Goal: Task Accomplishment & Management: Manage account settings

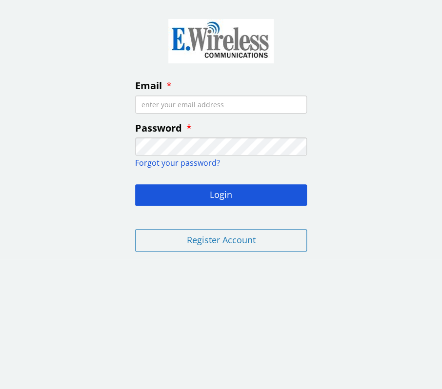
click at [161, 105] on input "Email" at bounding box center [221, 105] width 172 height 18
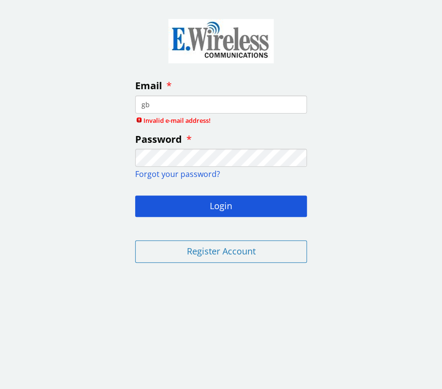
type input "[EMAIL_ADDRESS][DOMAIN_NAME]"
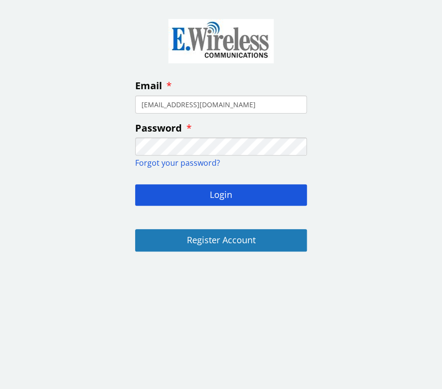
click at [209, 246] on button "Register Account" at bounding box center [221, 240] width 172 height 22
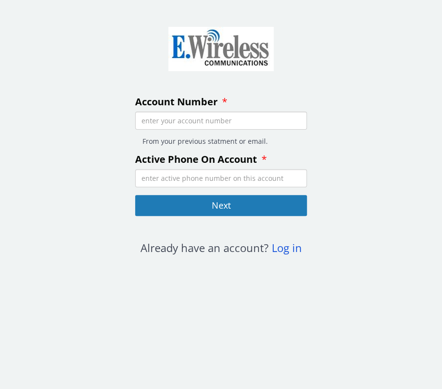
click at [182, 121] on input "Account Number" at bounding box center [221, 121] width 172 height 18
type input "52445"
type input "13103100661"
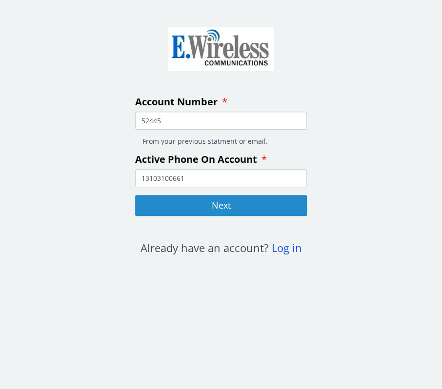
click at [222, 209] on button "Next" at bounding box center [221, 205] width 172 height 21
click at [224, 206] on button "Next" at bounding box center [221, 205] width 172 height 21
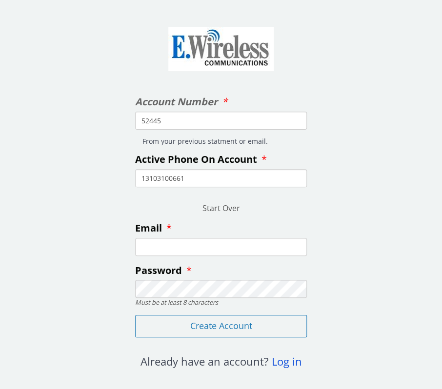
click at [178, 250] on input "Email" at bounding box center [221, 247] width 172 height 18
type input "[EMAIL_ADDRESS][DOMAIN_NAME]"
drag, startPoint x: 215, startPoint y: 240, endPoint x: 60, endPoint y: 225, distance: 155.9
click at [60, 225] on div "Account Number 52445 From your previous statment or email. Active Phone On Acco…" at bounding box center [221, 191] width 442 height 368
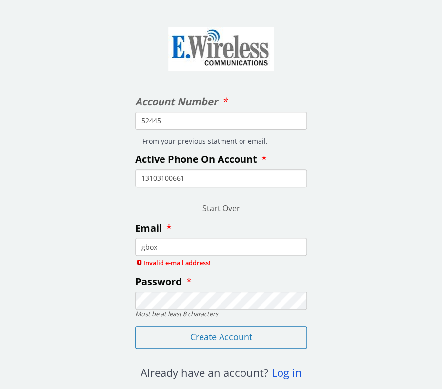
type input "[EMAIL_ADDRESS][DOMAIN_NAME]"
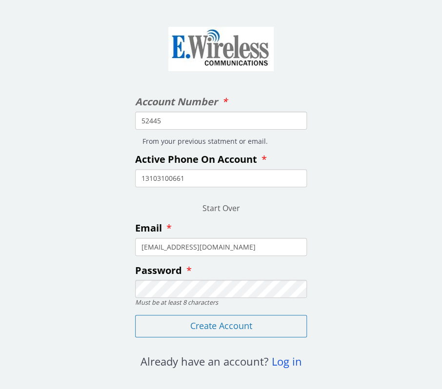
click at [36, 272] on div "Account Number 52445 From your previous statment or email. Active Phone On Acco…" at bounding box center [221, 191] width 442 height 368
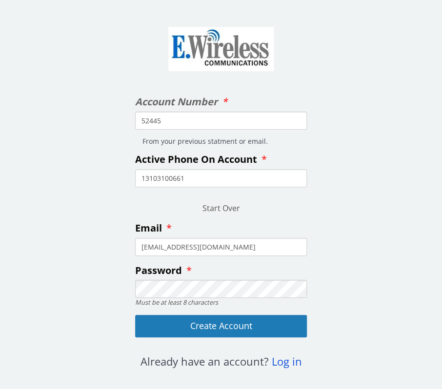
click at [209, 325] on button "Create Account" at bounding box center [221, 326] width 172 height 22
click at [209, 324] on button "Create Account" at bounding box center [221, 326] width 172 height 22
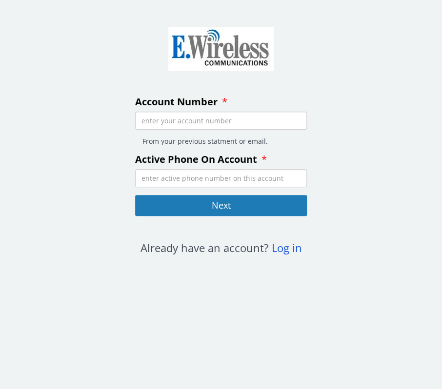
click at [161, 121] on input "Account Number" at bounding box center [221, 121] width 172 height 18
click at [291, 253] on span "Log in" at bounding box center [287, 248] width 30 height 15
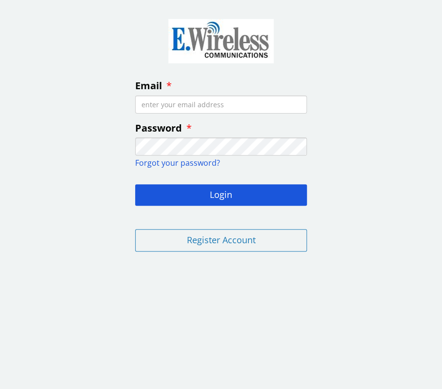
type input "gbox5026@gmail.com"
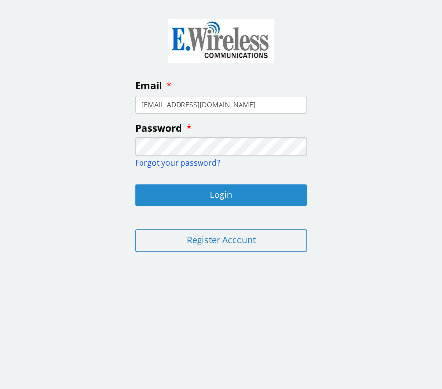
click at [217, 195] on button "Login" at bounding box center [221, 194] width 172 height 21
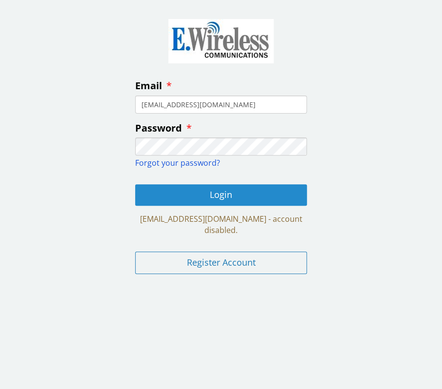
click at [216, 193] on button "Login" at bounding box center [221, 194] width 172 height 21
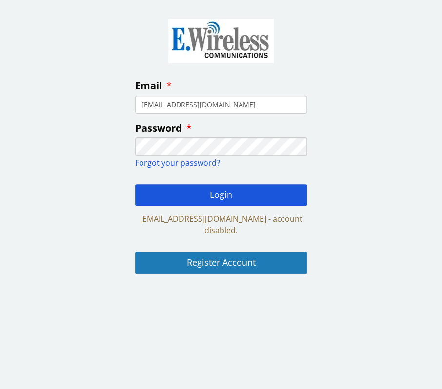
click at [219, 252] on button "Register Account" at bounding box center [221, 263] width 172 height 22
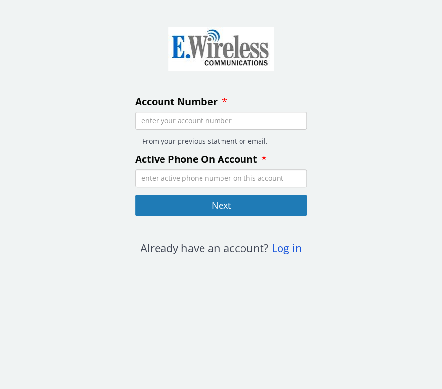
click at [166, 121] on input "Account Number" at bounding box center [221, 121] width 172 height 18
type input "52445"
click at [164, 174] on input "Active Phone On Account" at bounding box center [221, 178] width 172 height 18
click at [145, 172] on input "13103100661" at bounding box center [221, 178] width 172 height 18
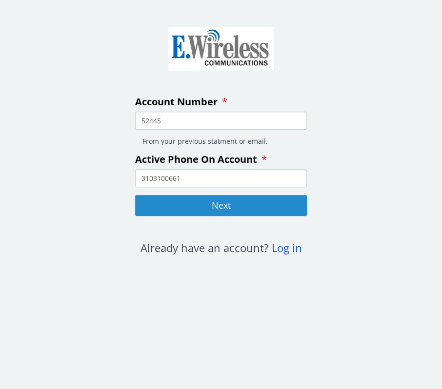
type input "3103100661"
click at [192, 208] on button "Next" at bounding box center [221, 205] width 172 height 21
click at [209, 204] on button "Next" at bounding box center [221, 205] width 172 height 21
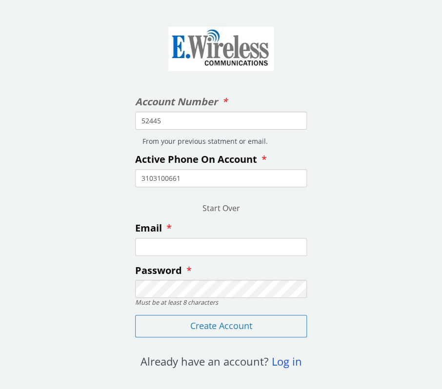
click at [180, 252] on input "Email" at bounding box center [221, 247] width 172 height 18
type input "robertdavidson0661@gmail.com"
click at [349, 225] on div "Account Number 52445 From your previous statment or email. Active Phone On Acco…" at bounding box center [221, 191] width 442 height 368
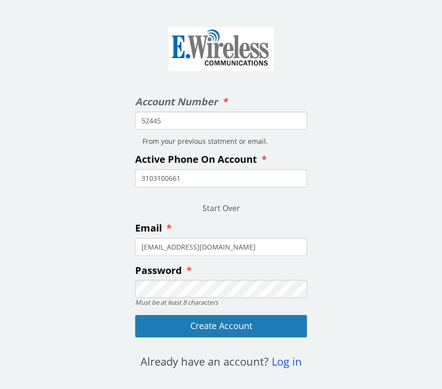
click at [219, 323] on button "Create Account" at bounding box center [221, 326] width 172 height 22
click at [221, 323] on button "Create Account" at bounding box center [221, 326] width 172 height 22
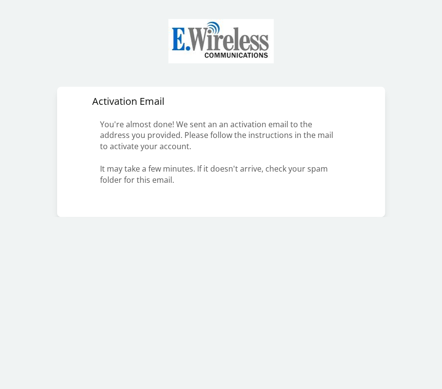
click at [212, 103] on div "Activation Email You're almost done! We sent an an activation email to the addr…" at bounding box center [220, 144] width 265 height 99
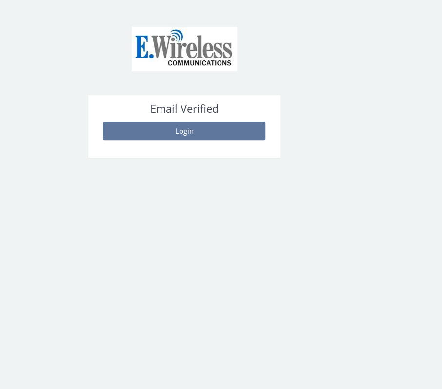
click at [181, 130] on button "Login" at bounding box center [184, 131] width 162 height 18
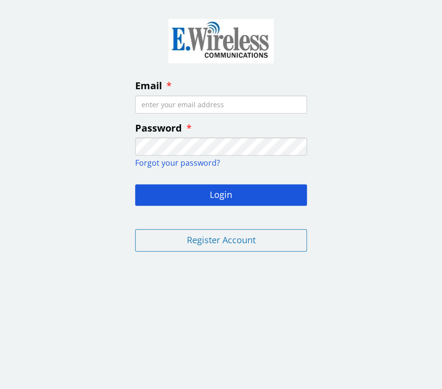
type input "[EMAIL_ADDRESS][DOMAIN_NAME]"
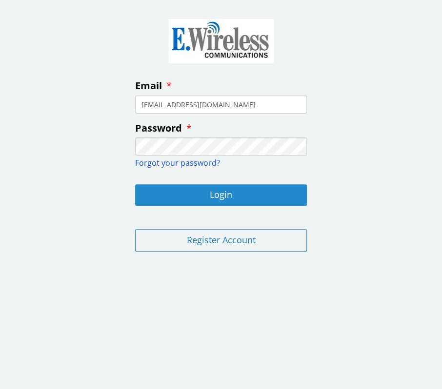
click at [217, 192] on button "Login" at bounding box center [221, 194] width 172 height 21
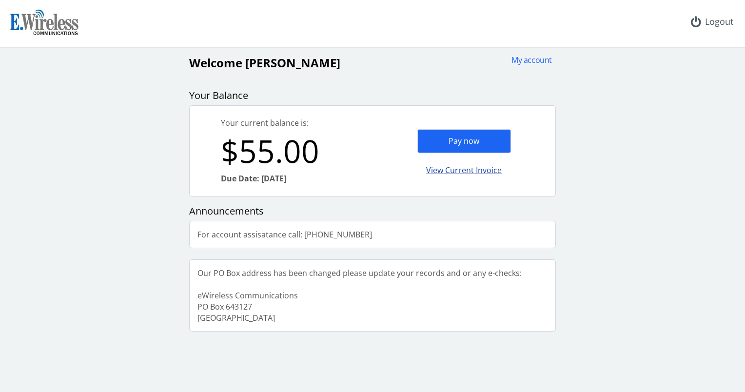
click at [442, 169] on div "View Current Invoice" at bounding box center [465, 170] width 94 height 23
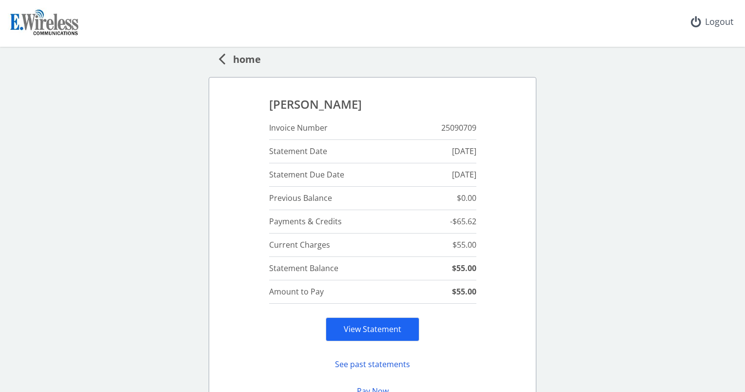
scroll to position [94, 0]
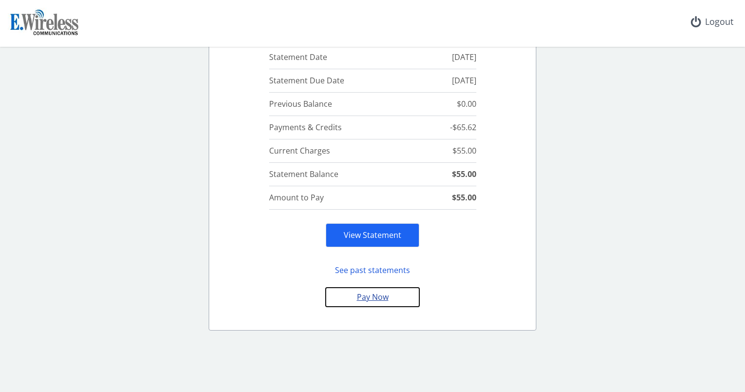
click at [359, 298] on button "Pay Now" at bounding box center [373, 297] width 94 height 19
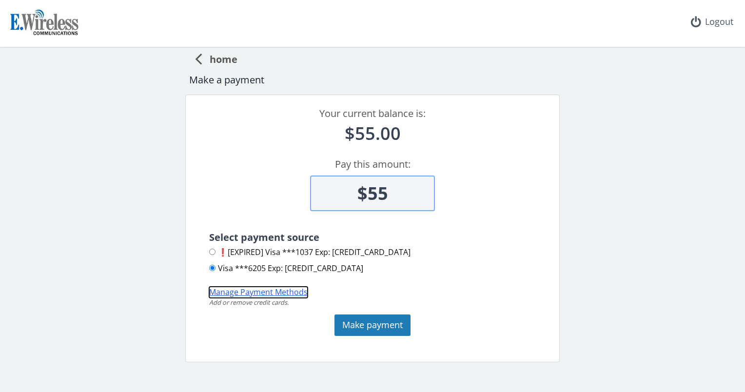
click at [258, 291] on button "Manage Payment Methods" at bounding box center [258, 292] width 99 height 11
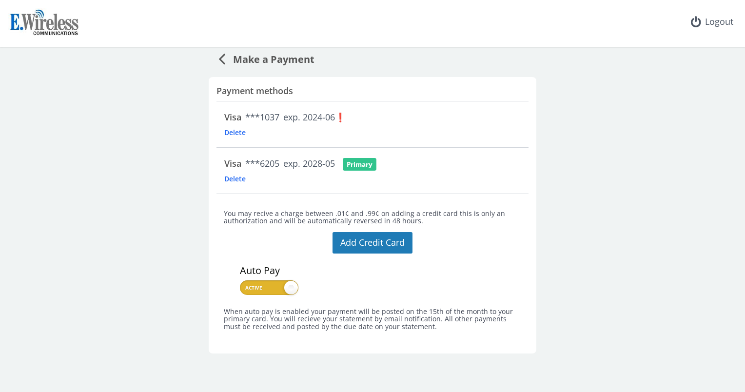
click at [235, 131] on span "Delete" at bounding box center [250, 132] width 53 height 9
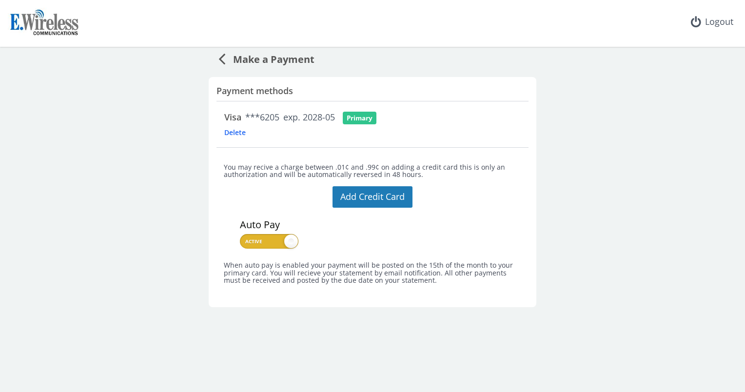
click at [238, 135] on span "Delete" at bounding box center [250, 132] width 53 height 9
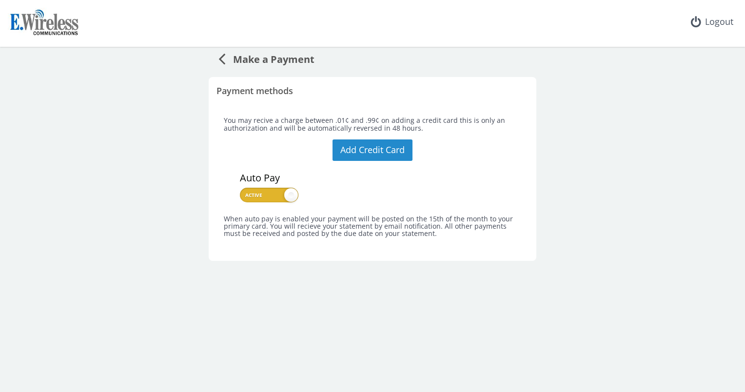
click at [380, 145] on button "Add Credit Card" at bounding box center [373, 150] width 80 height 21
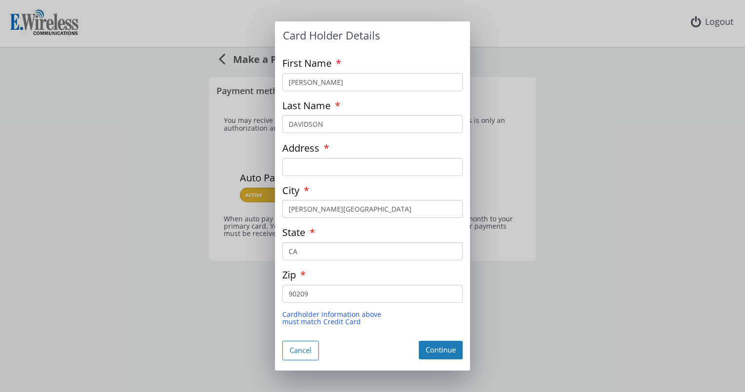
click at [316, 167] on input "Address" at bounding box center [372, 167] width 181 height 18
type input "PO Box 5026"
click at [442, 347] on button "Continue" at bounding box center [441, 350] width 44 height 18
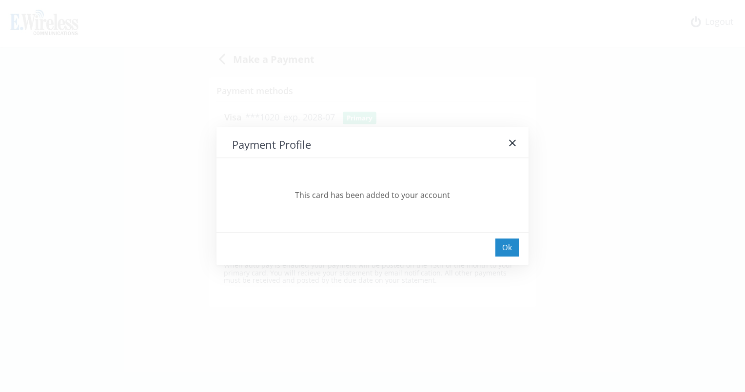
click at [442, 243] on div "Ok" at bounding box center [507, 248] width 23 height 18
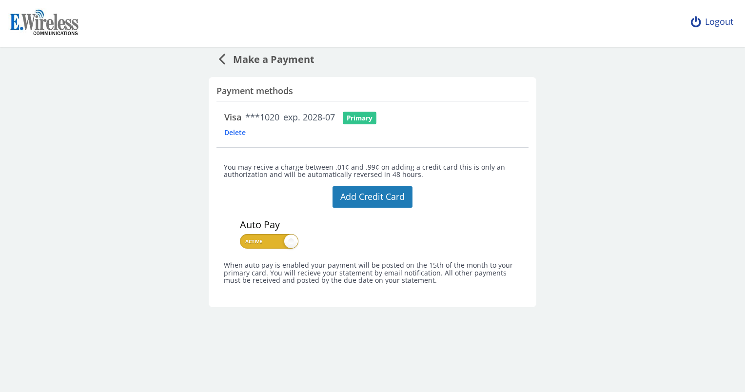
click at [442, 23] on div "Logout" at bounding box center [712, 22] width 58 height 44
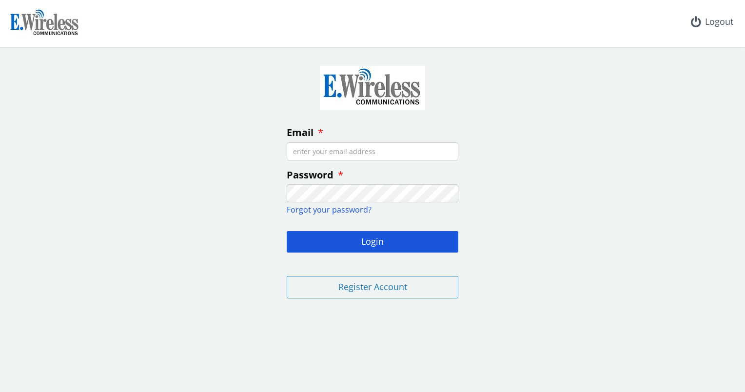
type input "[EMAIL_ADDRESS][DOMAIN_NAME]"
